Goal: Information Seeking & Learning: Learn about a topic

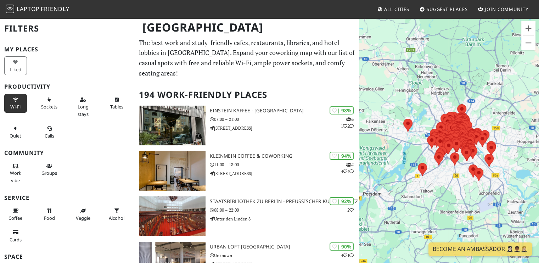
click at [10, 102] on button "Wi-Fi" at bounding box center [15, 103] width 23 height 19
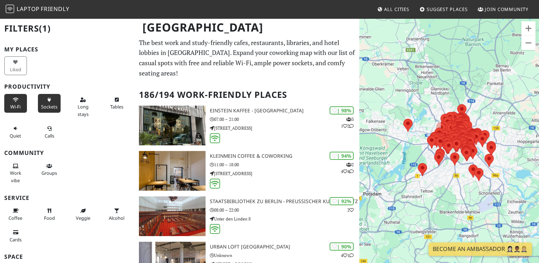
click at [48, 103] on span "Sockets" at bounding box center [49, 106] width 16 height 6
click at [86, 109] on button "Long stays" at bounding box center [83, 107] width 23 height 26
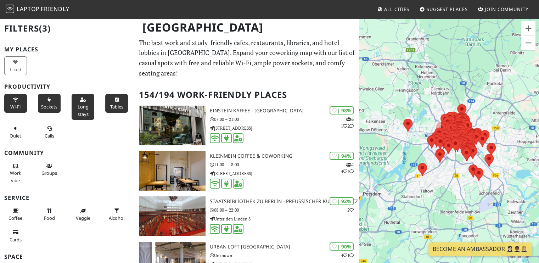
click at [118, 99] on button "Tables" at bounding box center [116, 103] width 23 height 19
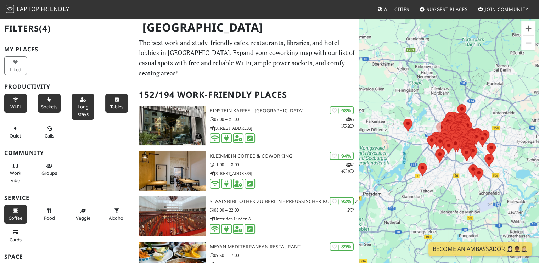
click at [10, 215] on span "Coffee" at bounding box center [15, 218] width 14 height 6
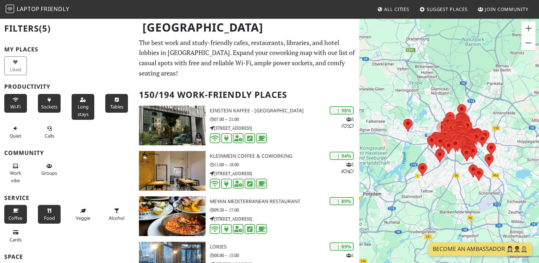
click at [46, 210] on icon at bounding box center [49, 211] width 6 height 5
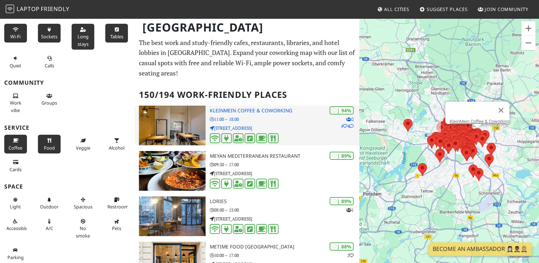
click at [278, 116] on p "11:00 – 18:00" at bounding box center [285, 119] width 150 height 7
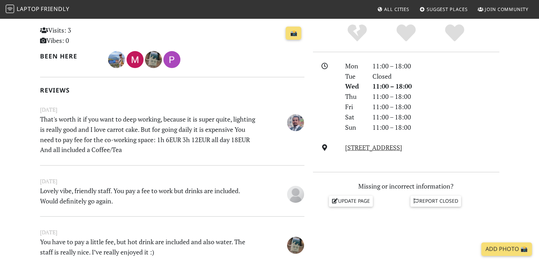
scroll to position [177, 0]
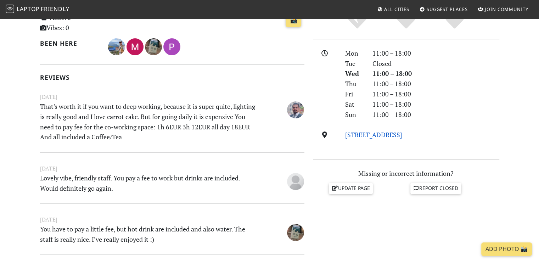
click at [372, 134] on link "Waldeyerstraße 9, 10247, Berlin" at bounding box center [373, 134] width 57 height 8
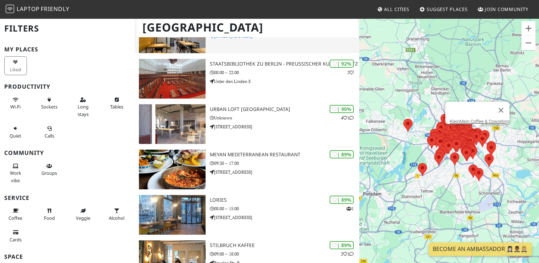
scroll to position [142, 0]
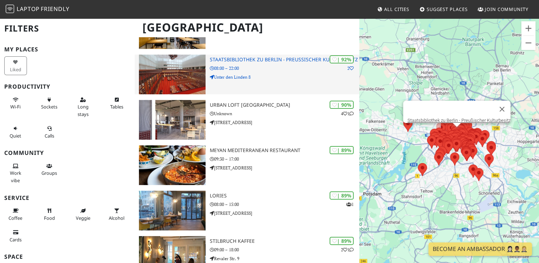
click at [269, 74] on p "Unter den Linden 8" at bounding box center [285, 77] width 150 height 7
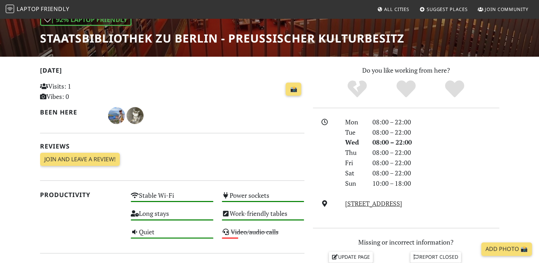
scroll to position [163, 0]
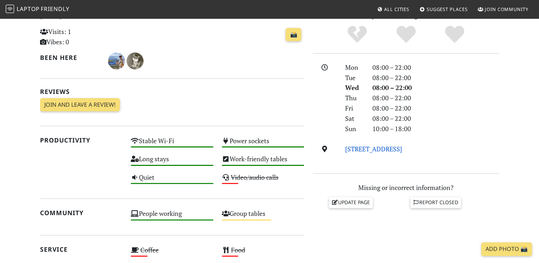
click at [375, 150] on link "Unter den Linden 8, 10117, Berlin" at bounding box center [373, 148] width 57 height 8
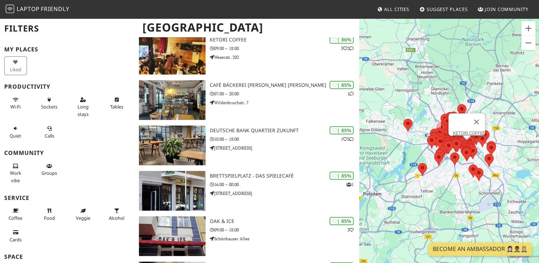
scroll to position [708, 0]
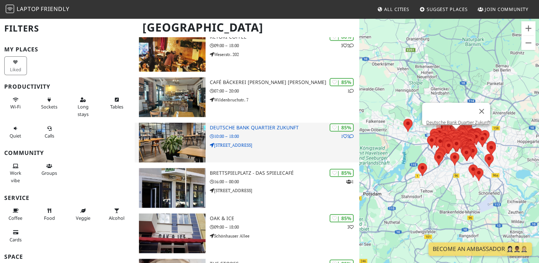
click at [276, 142] on p "Friedrichstraße 181" at bounding box center [285, 145] width 150 height 7
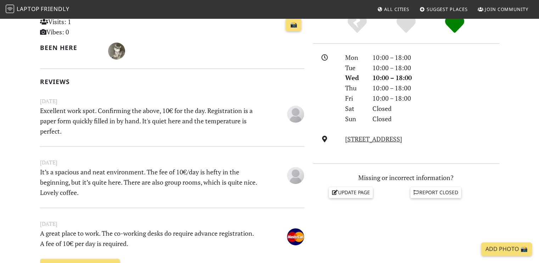
scroll to position [177, 0]
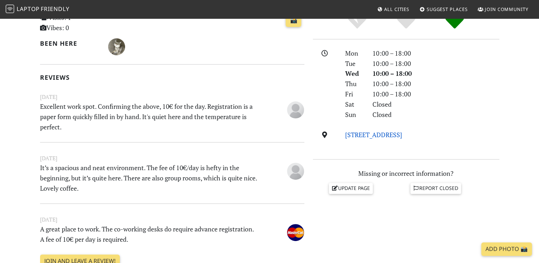
click at [357, 135] on link "[STREET_ADDRESS]" at bounding box center [373, 134] width 57 height 8
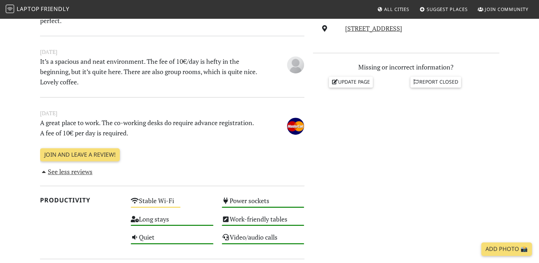
scroll to position [106, 0]
